Goal: Task Accomplishment & Management: Manage account settings

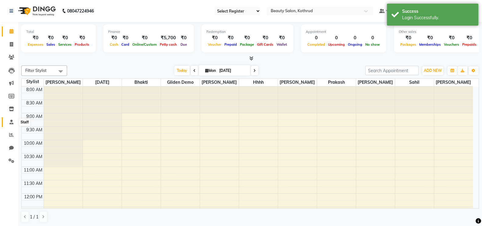
click at [11, 124] on icon at bounding box center [11, 122] width 4 height 5
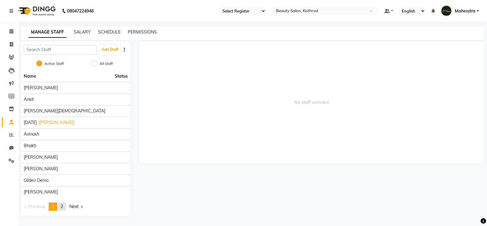
click at [62, 207] on link "page 2" at bounding box center [62, 207] width 9 height 8
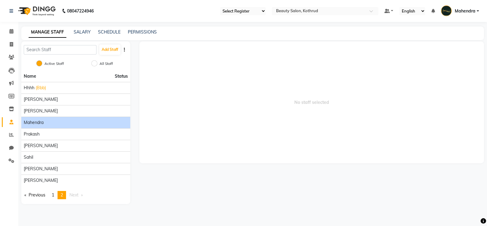
click at [37, 117] on li "Mahendra" at bounding box center [75, 123] width 109 height 12
click at [37, 119] on span "Mahendra" at bounding box center [34, 122] width 20 height 6
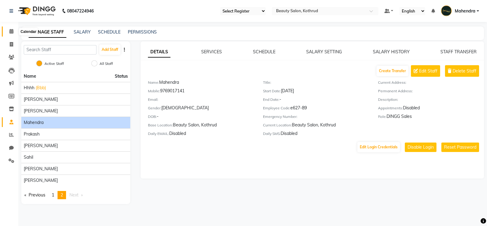
click at [10, 28] on span at bounding box center [11, 31] width 11 height 7
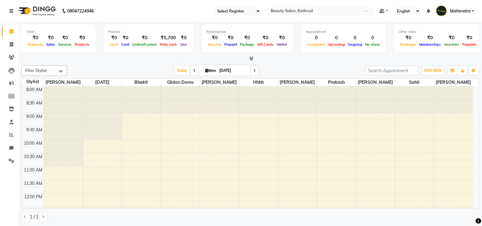
click at [12, 9] on icon at bounding box center [11, 11] width 4 height 4
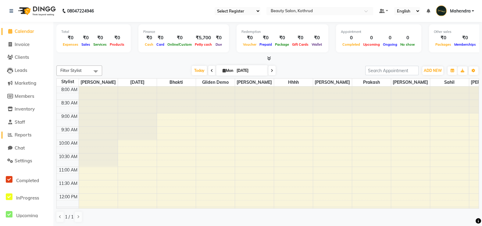
click at [18, 136] on span "Reports" at bounding box center [23, 135] width 17 height 6
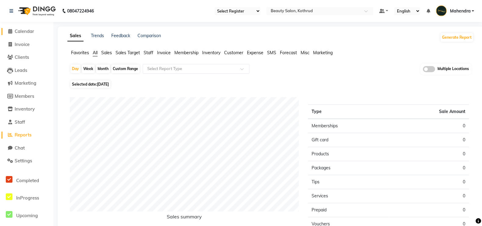
click at [30, 33] on span "Calendar" at bounding box center [24, 31] width 19 height 6
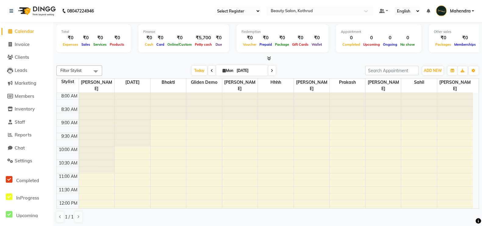
scroll to position [0, 57]
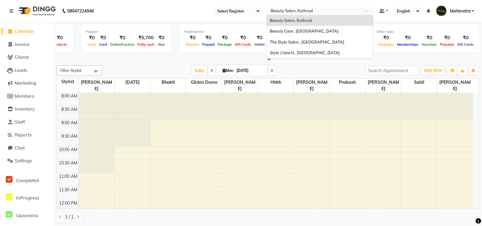
click at [356, 12] on input "text" at bounding box center [313, 12] width 88 height 6
click at [317, 32] on span "Beauty Care , [GEOGRAPHIC_DATA]" at bounding box center [304, 31] width 69 height 5
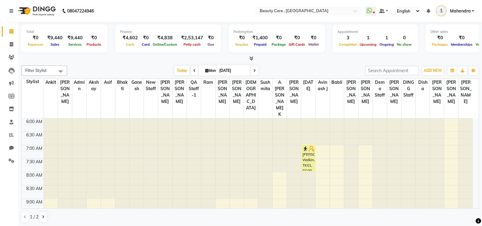
click at [343, 41] on div "3" at bounding box center [347, 37] width 21 height 7
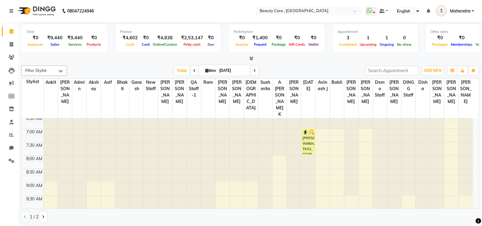
scroll to position [16, 0]
click at [131, 59] on div at bounding box center [249, 58] width 457 height 6
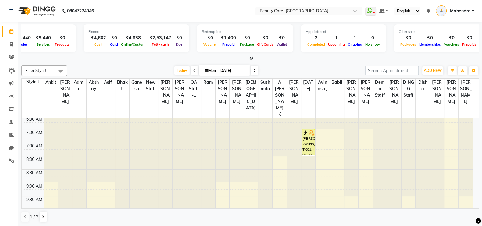
scroll to position [0, 53]
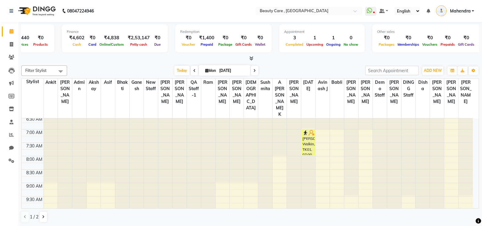
click at [251, 61] on span at bounding box center [250, 58] width 6 height 6
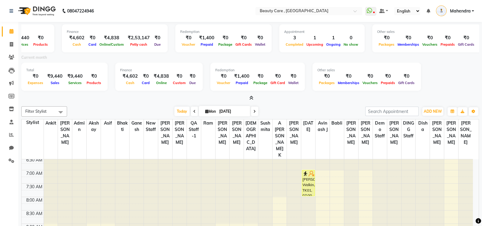
scroll to position [13, 0]
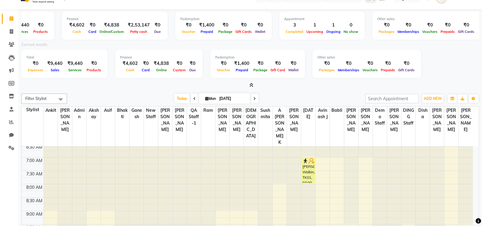
click at [250, 85] on icon at bounding box center [251, 85] width 4 height 5
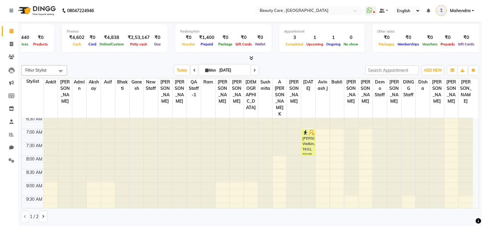
scroll to position [0, 0]
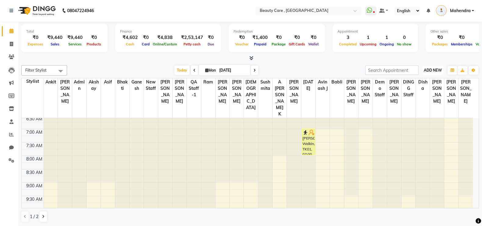
click at [428, 71] on span "ADD NEW" at bounding box center [432, 70] width 18 height 5
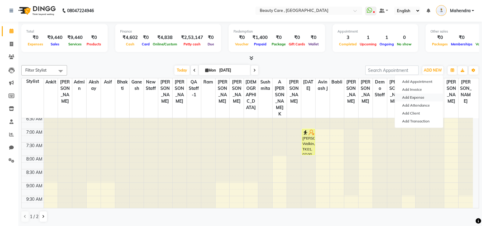
click at [422, 98] on link "Add Expense" at bounding box center [418, 98] width 48 height 8
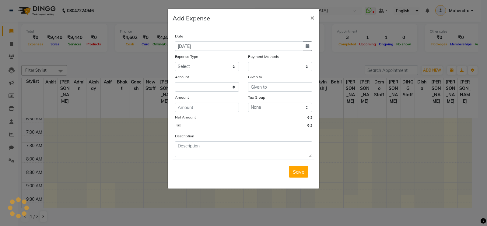
select select "1"
select select "2399"
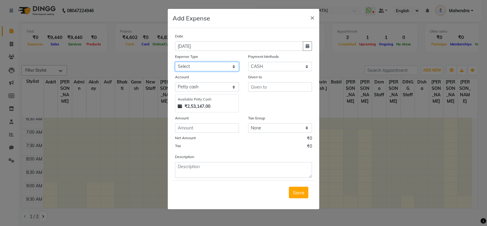
click at [218, 69] on select "Select Advance Salary Cash Handover to owner Cash paid to employees Client Snac…" at bounding box center [207, 66] width 64 height 9
select select "35"
click at [175, 62] on select "Select Advance Salary Cash Handover to owner Cash paid to employees Client Snac…" at bounding box center [207, 66] width 64 height 9
click at [279, 90] on input "text" at bounding box center [280, 86] width 64 height 9
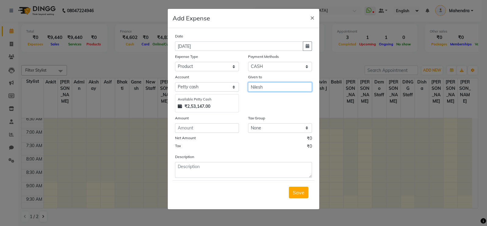
type input "Nilesh"
click at [202, 129] on input "number" at bounding box center [207, 127] width 64 height 9
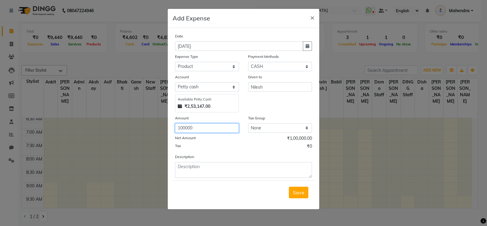
type input "100000"
click at [272, 130] on select "None 12% Orijine GST NEW duhduh Low wastage disposal V1 VAT GST0 GST1 CGST cafe…" at bounding box center [280, 127] width 64 height 9
click at [248, 125] on select "None 12% Orijine GST NEW duhduh Low wastage disposal V1 VAT GST0 GST1 CGST cafe…" at bounding box center [280, 127] width 64 height 9
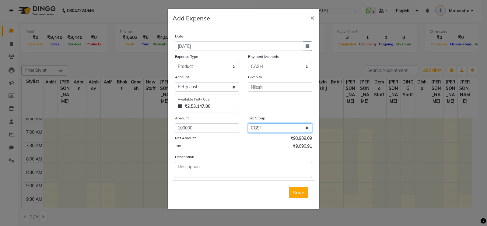
click at [271, 129] on select "None 12% Orijine GST NEW duhduh Low wastage disposal V1 VAT GST0 GST1 CGST cafe…" at bounding box center [280, 127] width 64 height 9
click at [264, 125] on select "None 12% Orijine GST NEW duhduh Low wastage disposal V1 VAT GST0 GST1 CGST cafe…" at bounding box center [280, 127] width 64 height 9
click at [289, 125] on select "None 12% Orijine GST NEW duhduh Low wastage disposal V1 VAT GST0 GST1 CGST cafe…" at bounding box center [280, 127] width 64 height 9
select select "null"
click at [248, 125] on select "None 12% Orijine GST NEW duhduh Low wastage disposal V1 VAT GST0 GST1 CGST cafe…" at bounding box center [280, 127] width 64 height 9
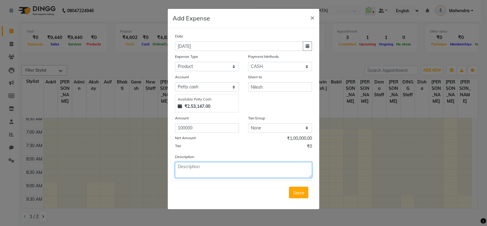
click at [206, 171] on textarea at bounding box center [243, 170] width 137 height 16
type textarea "q3zwx4ec5rv6tb7yn8u"
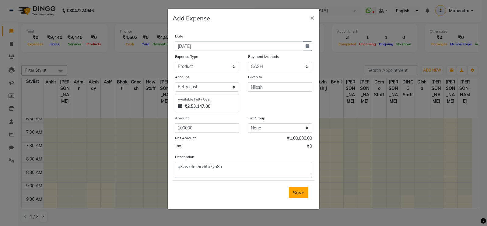
click at [302, 195] on span "Save" at bounding box center [299, 192] width 12 height 6
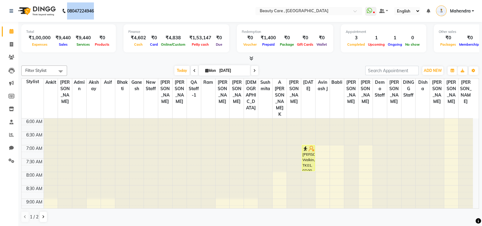
drag, startPoint x: 97, startPoint y: 14, endPoint x: 61, endPoint y: 13, distance: 36.3
click at [61, 13] on div "08047224946 Need Help? Call us on 08047224946" at bounding box center [52, 10] width 94 height 17
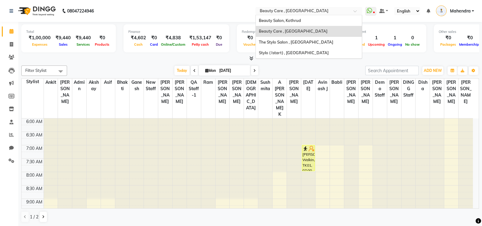
click at [332, 12] on input "text" at bounding box center [302, 12] width 88 height 6
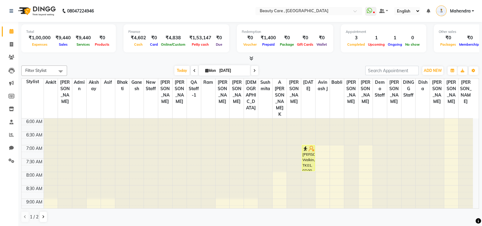
click at [215, 11] on nav "08047224946 Select Location × Beauty Care , Kandivali East WhatsApp Status ✕ St…" at bounding box center [241, 11] width 482 height 22
click at [382, 13] on span at bounding box center [381, 11] width 5 height 4
click at [394, 30] on span "My Panel" at bounding box center [400, 29] width 17 height 5
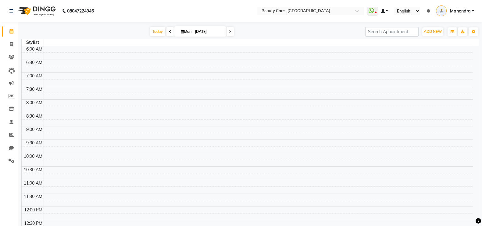
click at [383, 10] on span at bounding box center [383, 11] width 4 height 4
click at [393, 20] on link "Default Panel" at bounding box center [405, 22] width 48 height 9
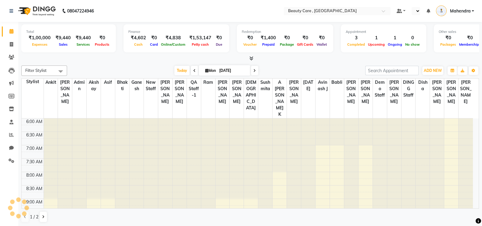
select select "en"
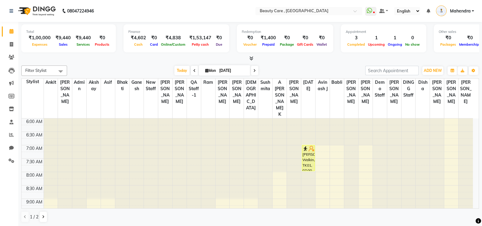
click at [413, 12] on select "English ENGLISH Español العربية मराठी हिंदी ગુજરાતી தமிழ் 中文" at bounding box center [407, 11] width 26 height 8
click at [429, 11] on icon at bounding box center [428, 11] width 4 height 4
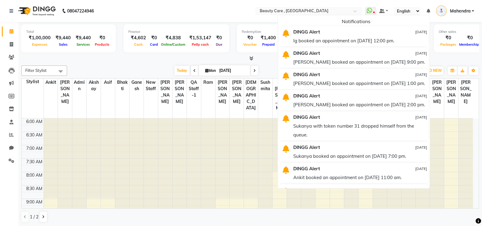
click at [449, 20] on nav "08047224946 Select Location × Beauty Care , [GEOGRAPHIC_DATA] East WhatsApp Sta…" at bounding box center [241, 11] width 482 height 22
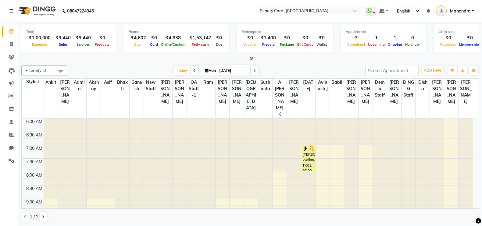
click at [461, 14] on span "Mahendra" at bounding box center [459, 11] width 21 height 6
click at [309, 58] on div at bounding box center [249, 58] width 457 height 6
click at [47, 71] on span "Filter Stylist" at bounding box center [44, 70] width 46 height 10
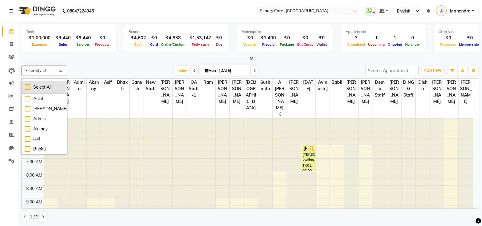
click at [26, 89] on div "Select All" at bounding box center [44, 87] width 39 height 6
checkbox input "true"
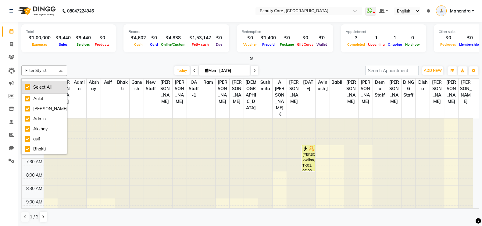
checkbox input "true"
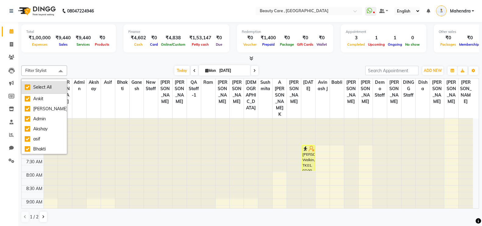
checkbox input "true"
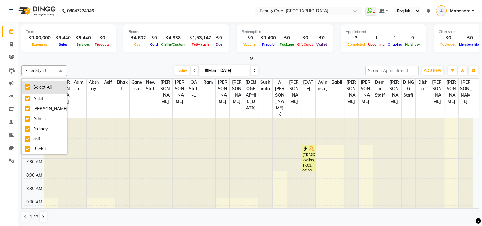
checkbox input "true"
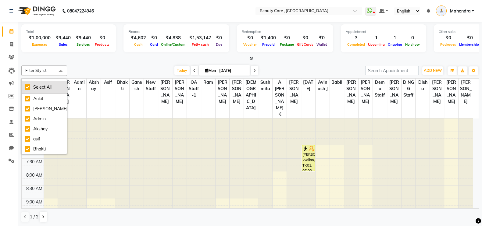
checkbox input "true"
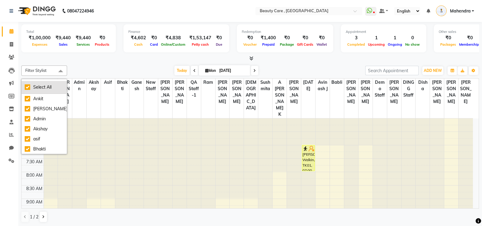
checkbox input "true"
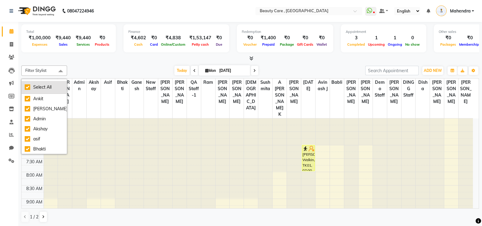
checkbox input "true"
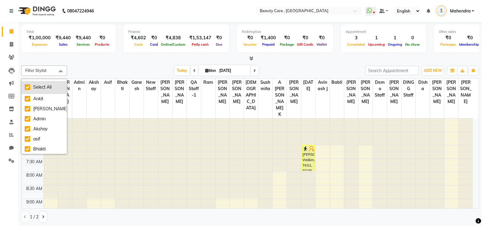
checkbox input "true"
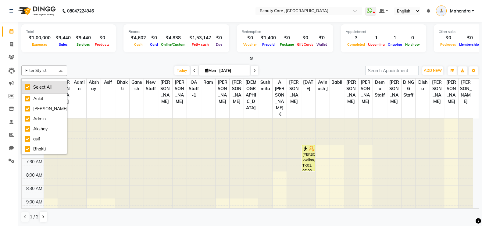
checkbox input "true"
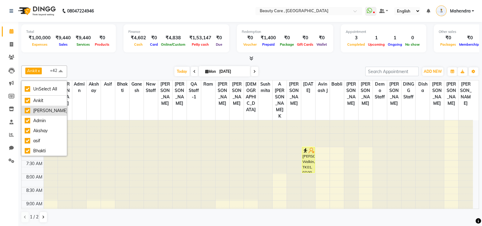
click at [29, 110] on div "[PERSON_NAME]" at bounding box center [44, 111] width 39 height 6
checkbox input "false"
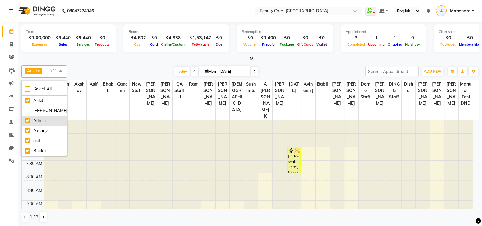
click at [29, 119] on div "Admin" at bounding box center [44, 121] width 39 height 6
checkbox input "false"
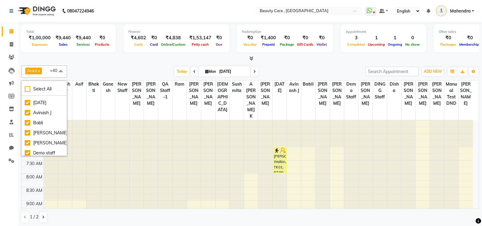
scroll to position [201, 0]
click at [28, 141] on div "Demo staff" at bounding box center [44, 144] width 39 height 6
checkbox input "false"
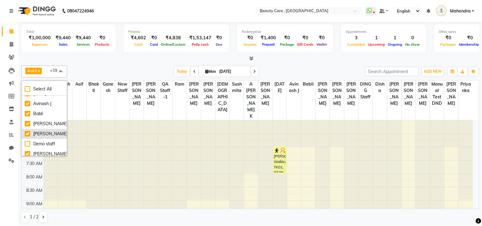
click at [28, 131] on div "[PERSON_NAME]" at bounding box center [44, 134] width 39 height 6
checkbox input "false"
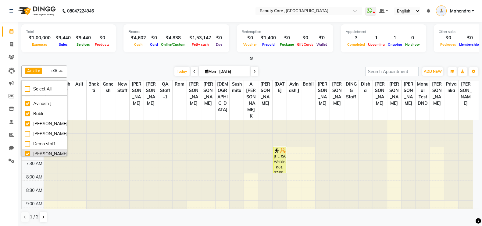
click at [29, 151] on div "[PERSON_NAME]" at bounding box center [44, 154] width 39 height 6
checkbox input "false"
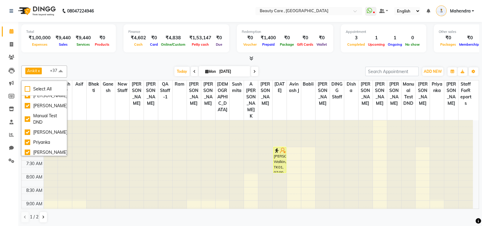
scroll to position [300, 0]
click at [26, 134] on div "[PERSON_NAME]" at bounding box center [44, 131] width 39 height 6
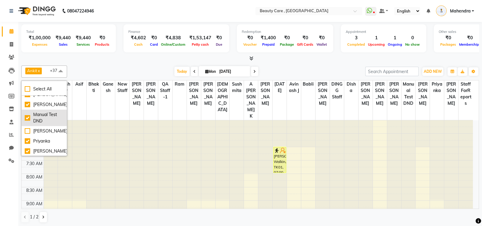
checkbox input "false"
click at [26, 114] on div "Manual Test DND" at bounding box center [44, 117] width 39 height 13
checkbox input "false"
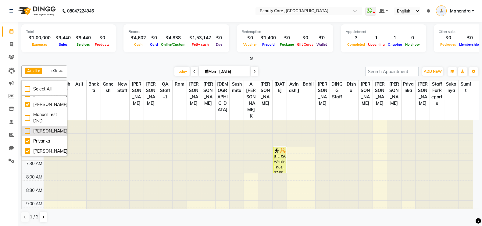
scroll to position [403, 0]
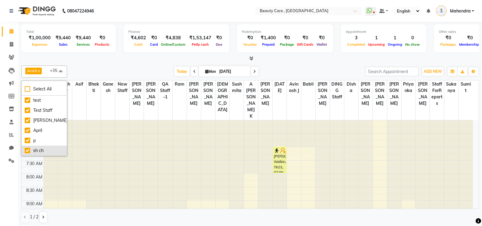
click at [28, 149] on li "sh ch" at bounding box center [44, 151] width 45 height 10
click at [28, 147] on div "sh ch" at bounding box center [44, 150] width 39 height 6
checkbox input "false"
click at [28, 137] on div "p" at bounding box center [44, 140] width 39 height 6
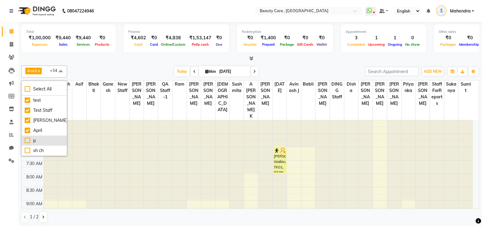
checkbox input "false"
click at [29, 127] on div "April" at bounding box center [44, 130] width 39 height 6
checkbox input "false"
click at [28, 107] on div "Test Staff" at bounding box center [44, 110] width 39 height 6
checkbox input "false"
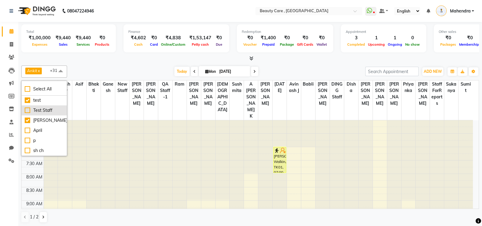
scroll to position [391, 0]
click at [28, 104] on div "test" at bounding box center [44, 101] width 39 height 6
checkbox input "false"
click at [27, 96] on li "sumit" at bounding box center [44, 91] width 45 height 10
checkbox input "false"
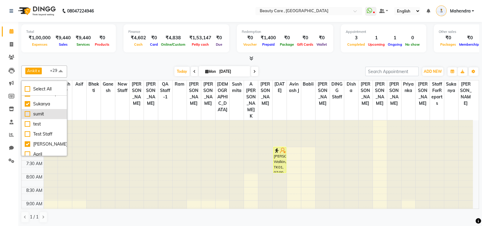
scroll to position [367, 0]
click at [27, 108] on div "Sukanya" at bounding box center [44, 104] width 39 height 6
checkbox input "false"
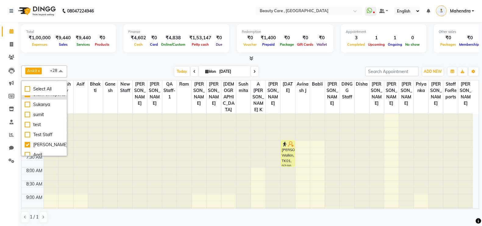
click at [27, 98] on div "StaffForReports" at bounding box center [44, 94] width 39 height 6
checkbox input "false"
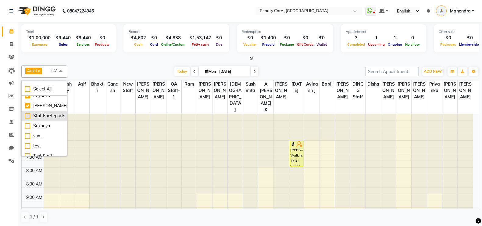
scroll to position [345, 0]
click at [27, 110] on div "[PERSON_NAME]" at bounding box center [44, 106] width 39 height 6
checkbox input "false"
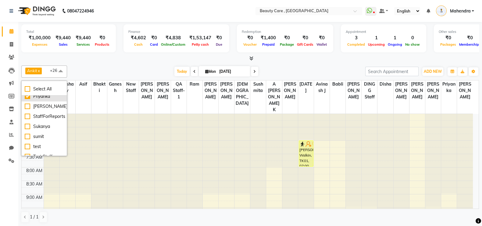
click at [26, 100] on div "Priyanka" at bounding box center [44, 96] width 39 height 6
checkbox input "false"
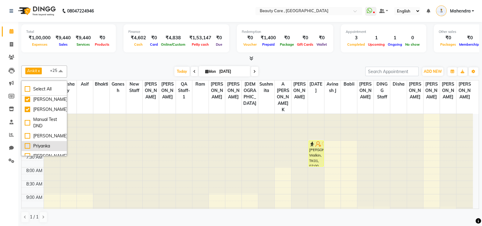
scroll to position [295, 0]
click at [26, 107] on div "[PERSON_NAME]" at bounding box center [44, 110] width 39 height 6
checkbox input "false"
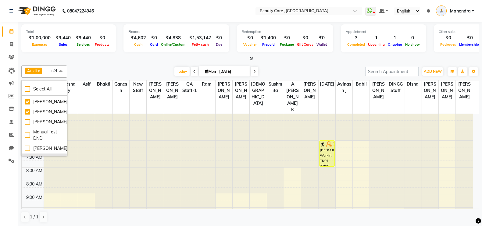
scroll to position [278, 0]
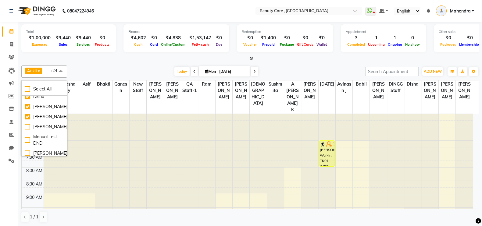
click at [26, 104] on div "[PERSON_NAME]" at bounding box center [44, 107] width 39 height 6
checkbox input "false"
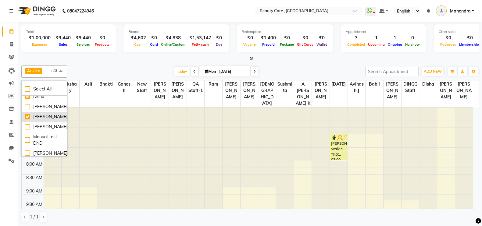
click at [27, 114] on div "[PERSON_NAME]" at bounding box center [44, 117] width 39 height 6
checkbox input "false"
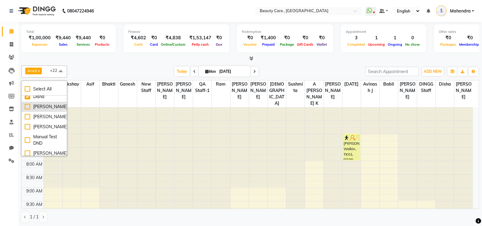
click at [28, 104] on div "[PERSON_NAME]" at bounding box center [44, 107] width 39 height 6
checkbox input "true"
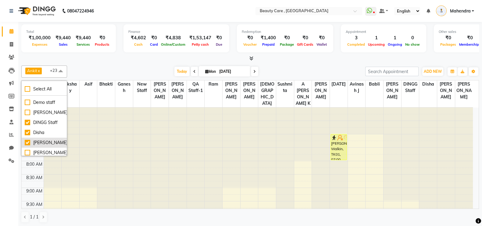
scroll to position [242, 0]
click at [143, 63] on div "Ankit x Akshay x asif x Bhakti x Ganesh x new staff x Ninad x Omkar x QA Staff-…" at bounding box center [249, 144] width 457 height 162
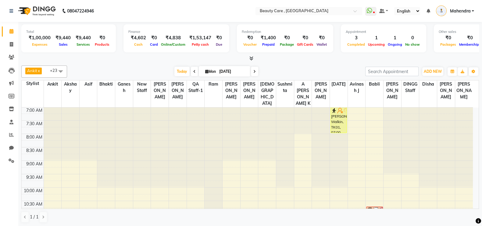
scroll to position [27, 0]
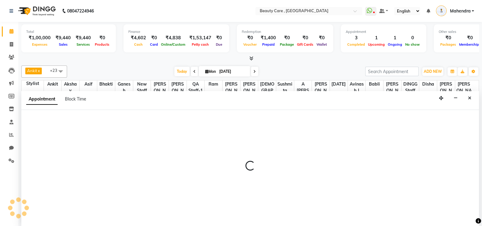
scroll to position [0, 0]
select select "71151"
select select "600"
select select "tentative"
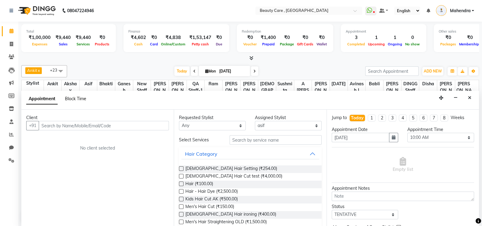
click at [74, 99] on span "Block Time" at bounding box center [75, 98] width 21 height 5
select select "71151"
select select "600"
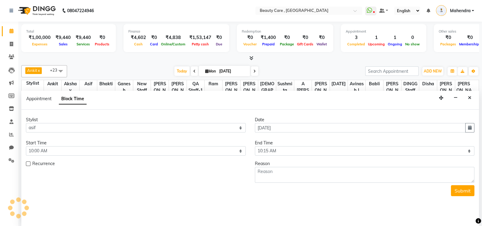
scroll to position [239, 0]
click at [301, 151] on select "Select 07:00 AM 07:05 AM 07:10 AM 07:15 AM 07:20 AM 07:25 AM 07:30 AM 07:35 AM …" at bounding box center [365, 150] width 220 height 9
select select "1080"
click at [255, 146] on select "Select 07:00 AM 07:05 AM 07:10 AM 07:15 AM 07:20 AM 07:25 AM 07:30 AM 07:35 AM …" at bounding box center [365, 150] width 220 height 9
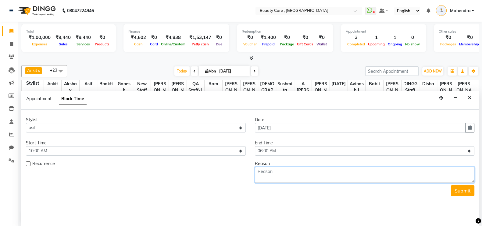
click at [263, 173] on textarea at bounding box center [365, 175] width 220 height 16
type textarea "Product Training"
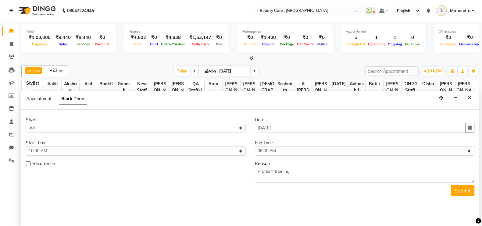
click at [29, 165] on div at bounding box center [28, 165] width 4 height 6
click at [28, 164] on label at bounding box center [28, 163] width 5 height 5
click at [28, 164] on input "checkbox" at bounding box center [28, 164] width 4 height 4
checkbox input "true"
click at [236, 183] on button "button" at bounding box center [240, 180] width 9 height 9
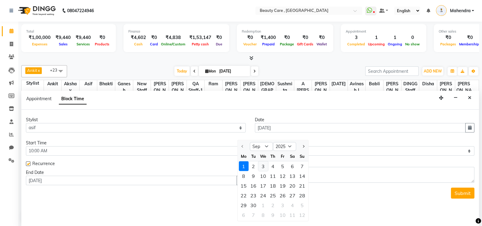
click at [262, 167] on div "3" at bounding box center [263, 166] width 10 height 10
type input "03 September 2025"
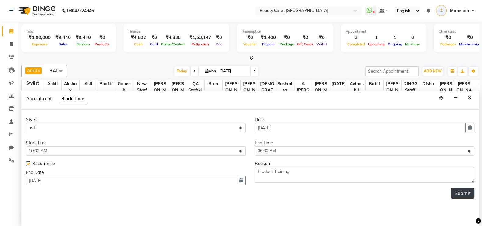
click at [464, 192] on button "Submit" at bounding box center [461, 193] width 23 height 11
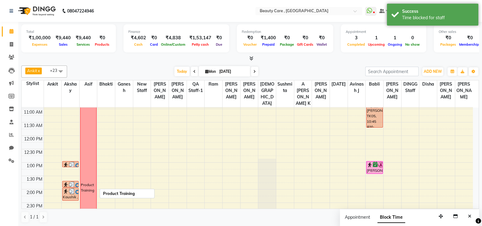
scroll to position [125, 0]
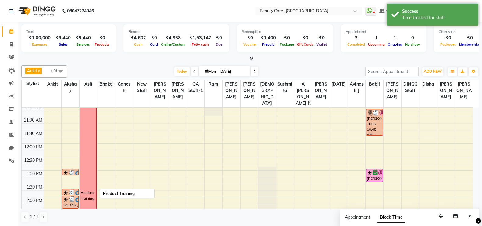
click at [91, 148] on div "Product Training" at bounding box center [88, 196] width 16 height 212
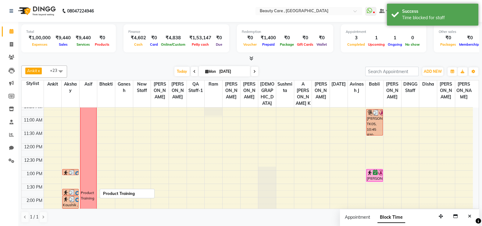
click at [91, 148] on div "Product Training" at bounding box center [88, 196] width 16 height 212
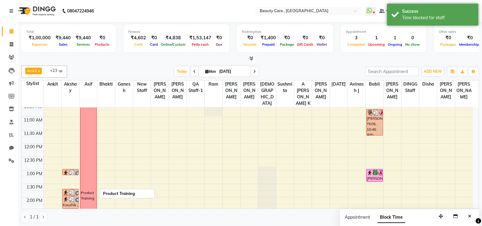
click at [91, 148] on div "Product Training" at bounding box center [88, 196] width 16 height 212
click at [137, 150] on div "6:00 AM 6:30 AM 7:00 AM 7:30 AM 8:00 AM 8:30 AM 9:00 AM 9:30 AM 10:00 AM 10:30 …" at bounding box center [247, 197] width 451 height 429
select select "70709"
select select "750"
select select "tentative"
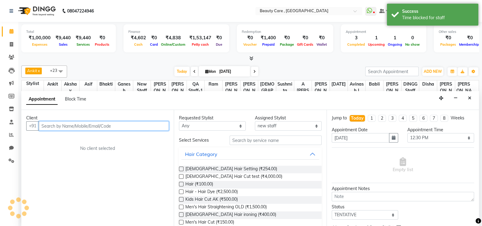
scroll to position [0, 0]
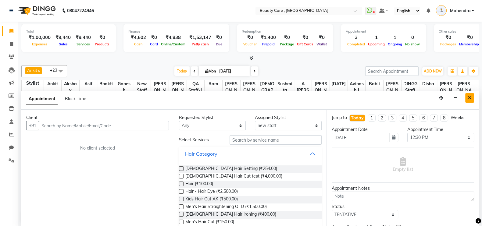
click at [471, 96] on icon "Close" at bounding box center [469, 98] width 3 height 4
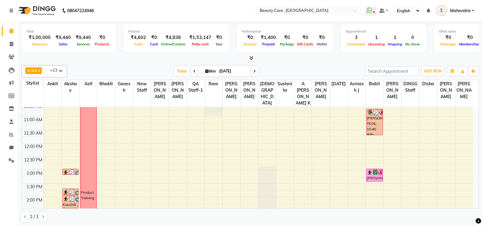
click at [255, 72] on span at bounding box center [254, 70] width 7 height 9
type input "02 September 2025"
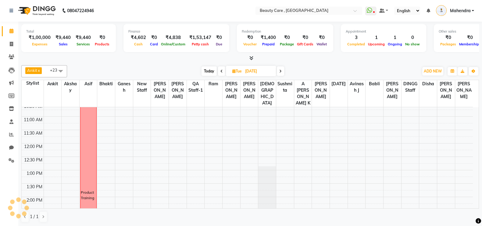
scroll to position [239, 0]
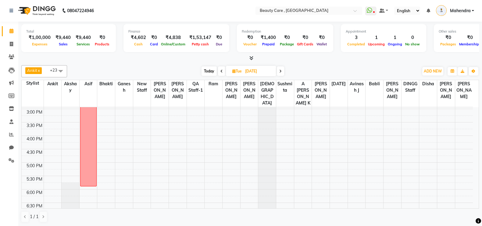
click at [255, 72] on input "02 September 2025" at bounding box center [258, 71] width 30 height 9
select select "9"
select select "2025"
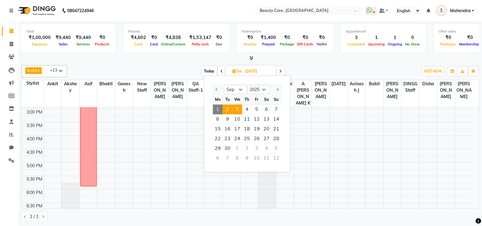
click at [239, 110] on span "3" at bounding box center [237, 109] width 10 height 10
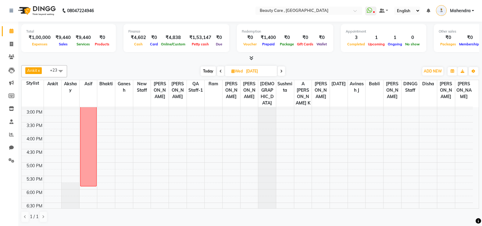
click at [281, 72] on icon at bounding box center [281, 71] width 2 height 4
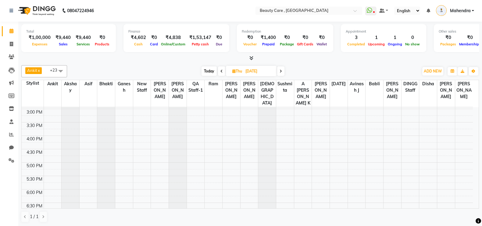
click at [221, 72] on span at bounding box center [221, 70] width 7 height 9
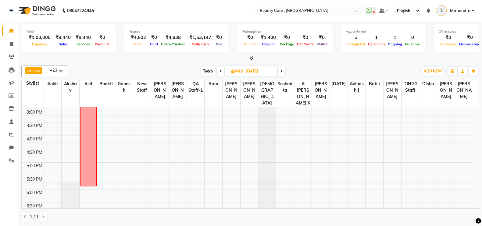
click at [221, 72] on span at bounding box center [220, 70] width 7 height 9
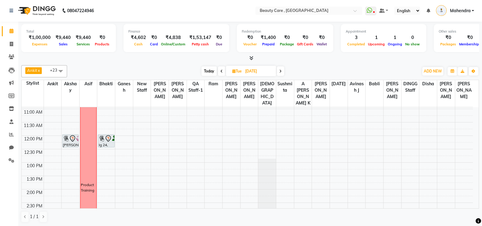
scroll to position [0, 0]
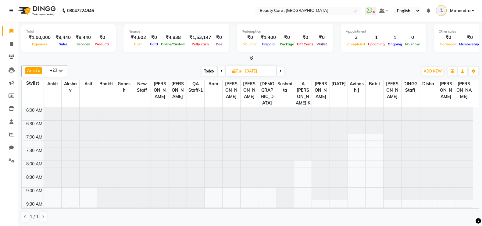
click at [211, 71] on span "Today" at bounding box center [208, 70] width 15 height 9
type input "[DATE]"
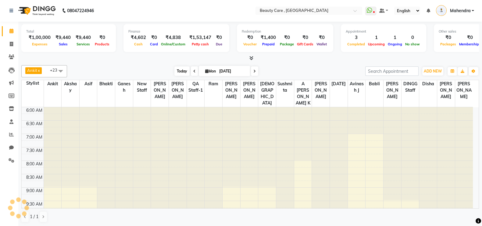
scroll to position [239, 0]
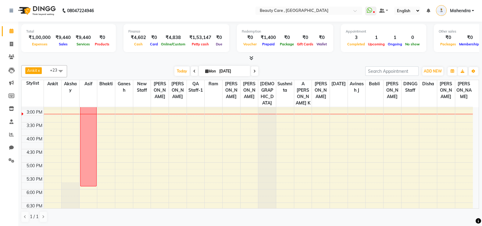
click at [231, 69] on input "[DATE]" at bounding box center [232, 71] width 30 height 9
select select "9"
select select "2025"
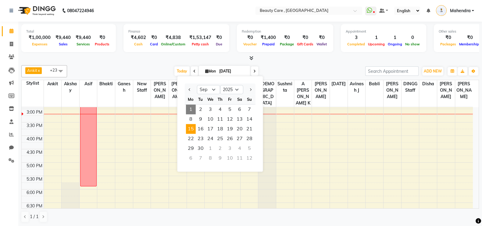
click at [190, 128] on span "15" at bounding box center [191, 129] width 10 height 10
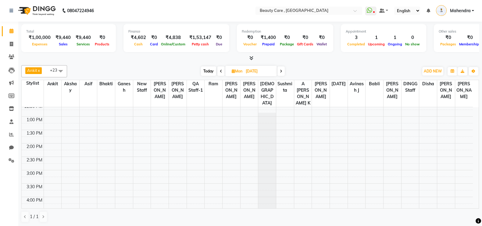
scroll to position [178, 0]
click at [281, 70] on icon at bounding box center [281, 71] width 2 height 4
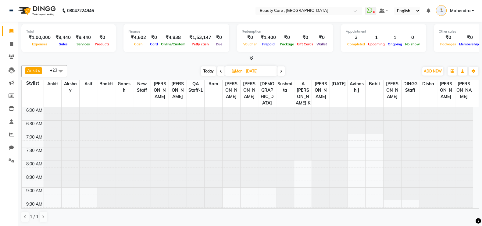
click at [281, 70] on icon at bounding box center [281, 71] width 2 height 4
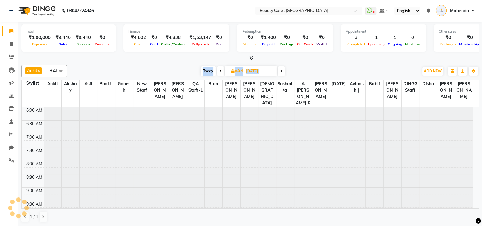
click at [281, 70] on icon at bounding box center [281, 71] width 2 height 4
click at [281, 70] on icon at bounding box center [280, 71] width 2 height 4
click at [281, 70] on span at bounding box center [280, 70] width 7 height 9
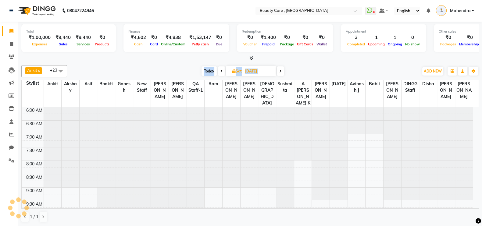
scroll to position [239, 0]
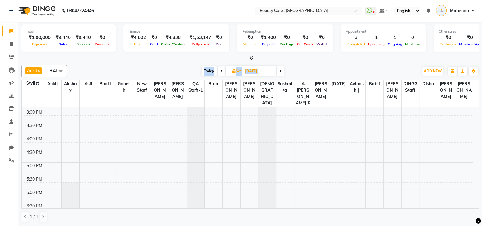
click at [210, 71] on span "Today" at bounding box center [208, 70] width 15 height 9
type input "[DATE]"
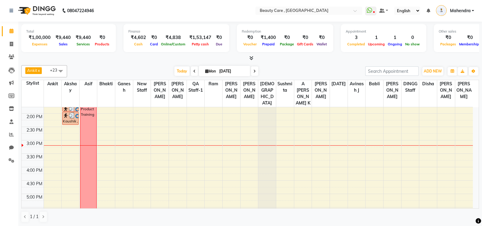
scroll to position [203, 0]
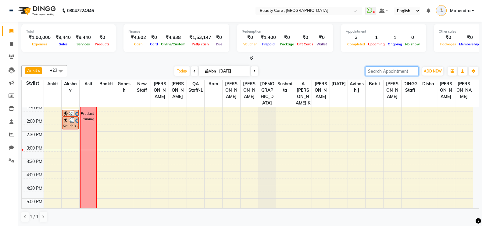
click at [408, 71] on input "search" at bounding box center [391, 70] width 53 height 9
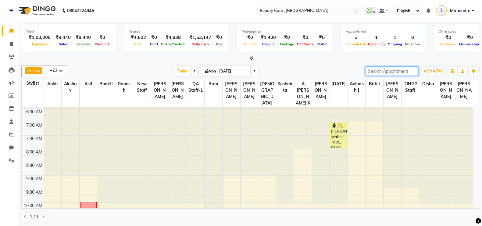
scroll to position [0, 0]
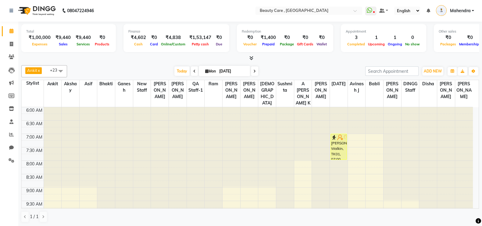
click at [464, 9] on span "Mahendra" at bounding box center [459, 11] width 21 height 6
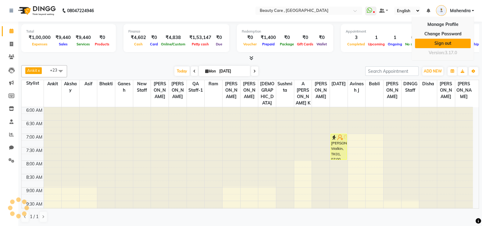
click at [437, 41] on link "Sign out" at bounding box center [443, 43] width 56 height 9
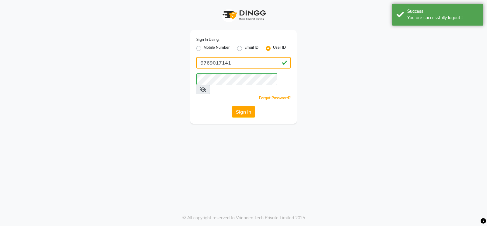
click at [248, 62] on input "9769017141" at bounding box center [243, 63] width 94 height 12
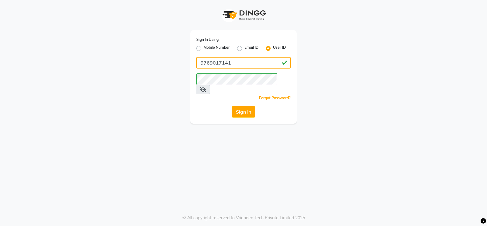
paste input "lookoutsalon&academy"
type input "lookoutsalon&academy"
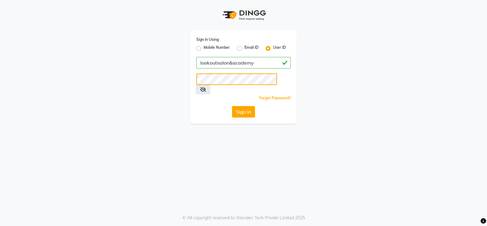
click at [232, 106] on button "Sign In" at bounding box center [243, 112] width 23 height 12
